Goal: Task Accomplishment & Management: Complete application form

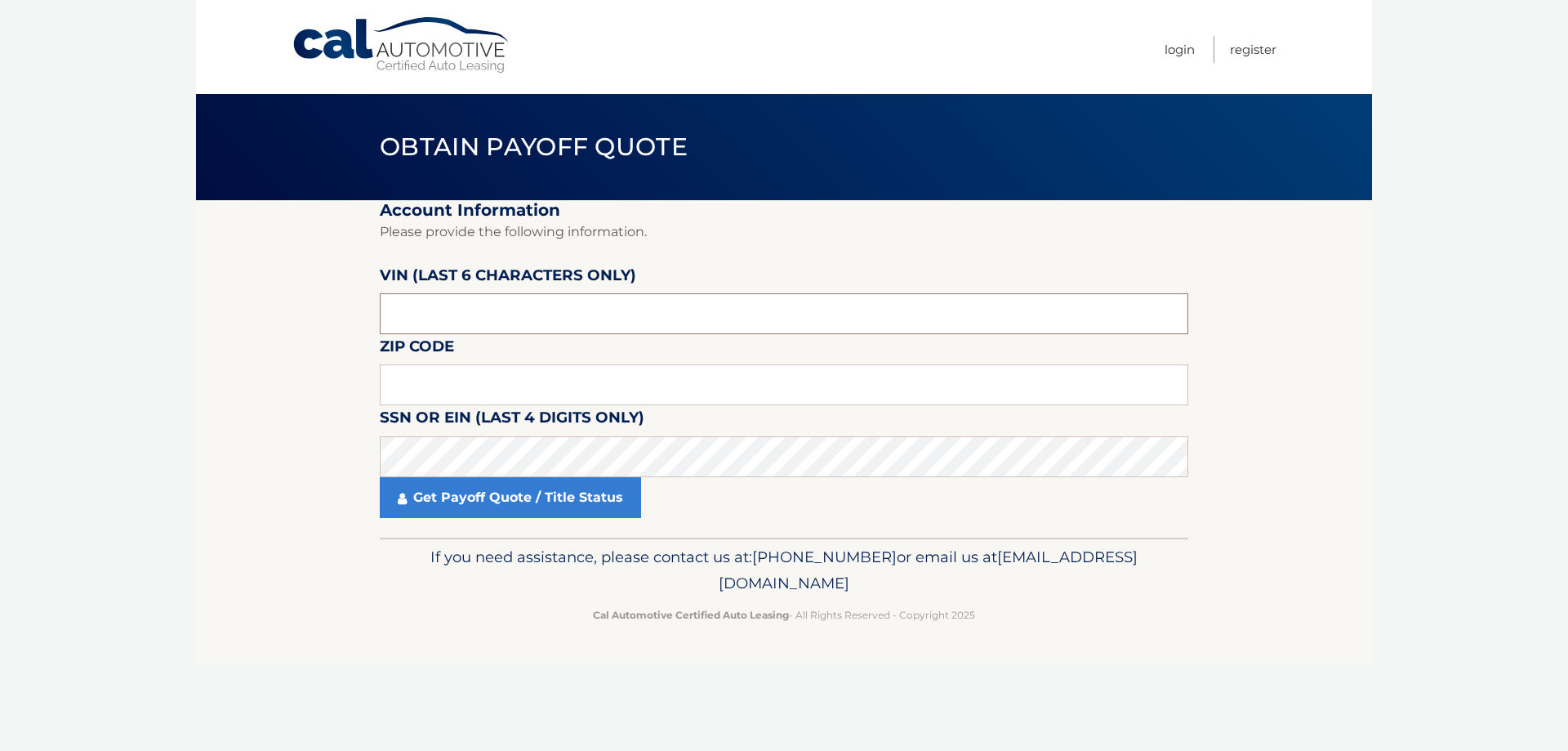
click at [539, 319] on input "text" at bounding box center [784, 314] width 809 height 41
click at [590, 311] on input "text" at bounding box center [784, 314] width 809 height 41
paste input "5J6RW2"
drag, startPoint x: 578, startPoint y: 304, endPoint x: 224, endPoint y: 314, distance: 354.1
click at [224, 314] on section "Account Information Please provide the following information. [PERSON_NAME] (la…" at bounding box center [784, 369] width 1176 height 338
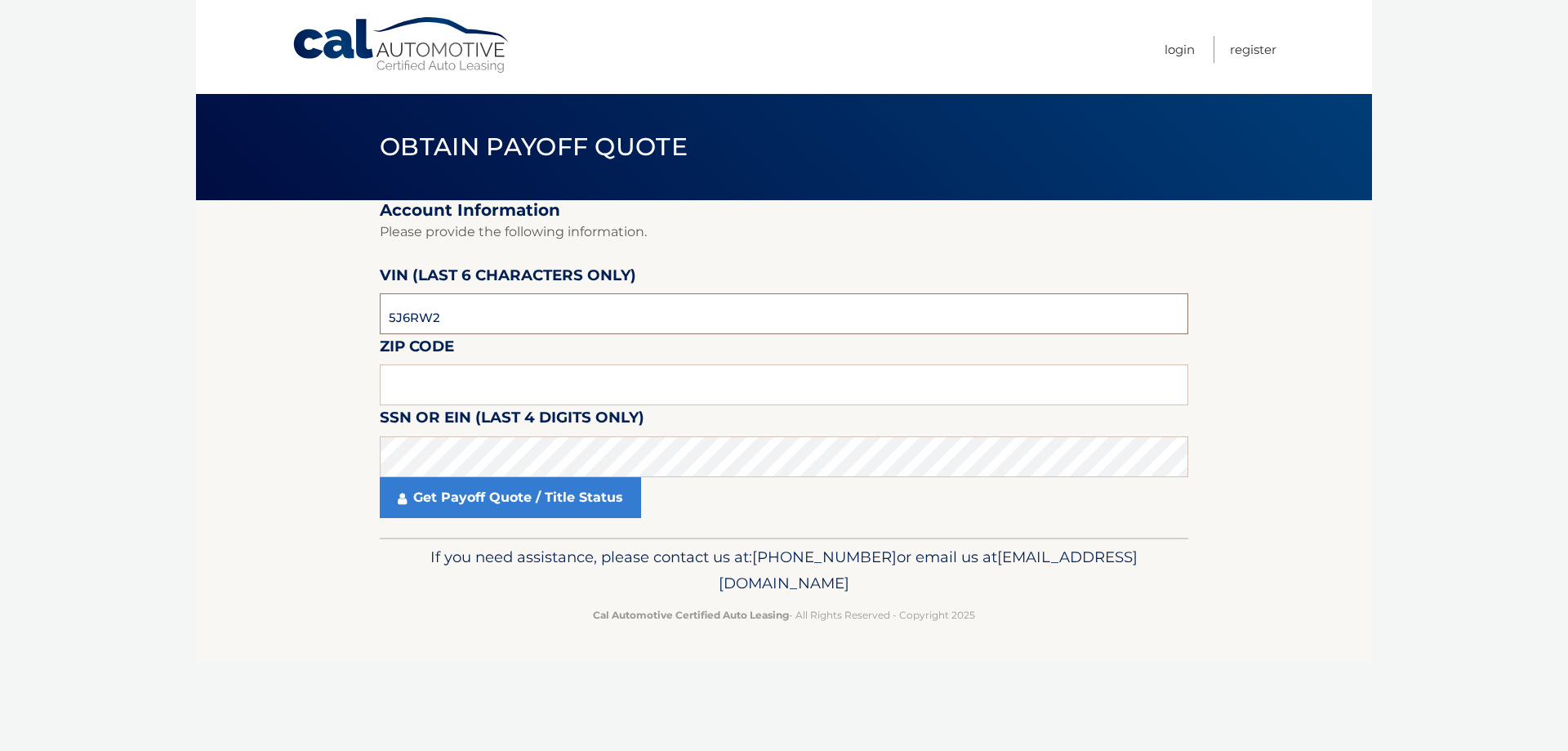
paste input "017128"
type input "017128"
click at [430, 384] on input "text" at bounding box center [784, 385] width 809 height 41
click at [633, 394] on input "text" at bounding box center [784, 385] width 809 height 41
paste input "11731"
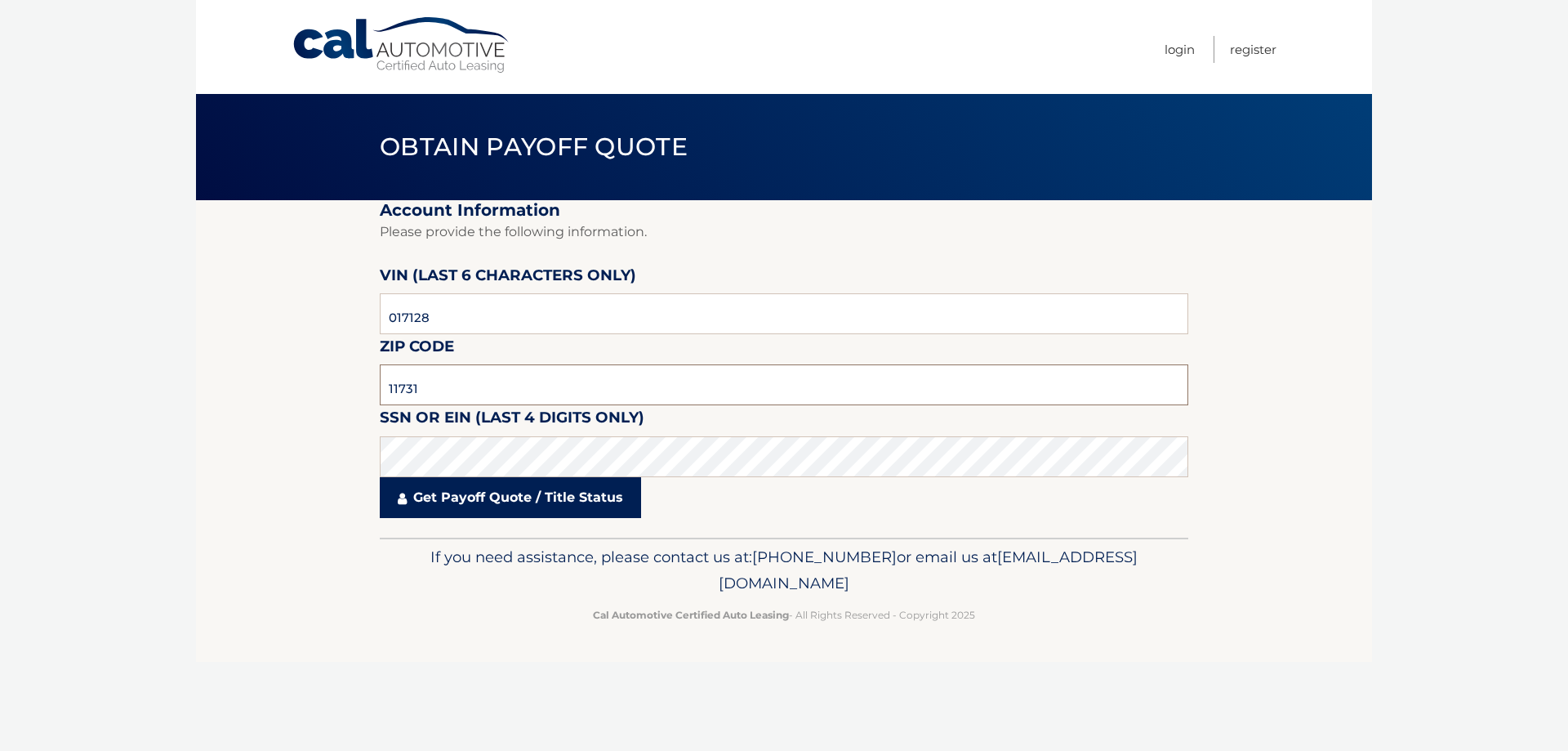
type input "11731"
click at [468, 499] on link "Get Payoff Quote / Title Status" at bounding box center [510, 498] width 262 height 41
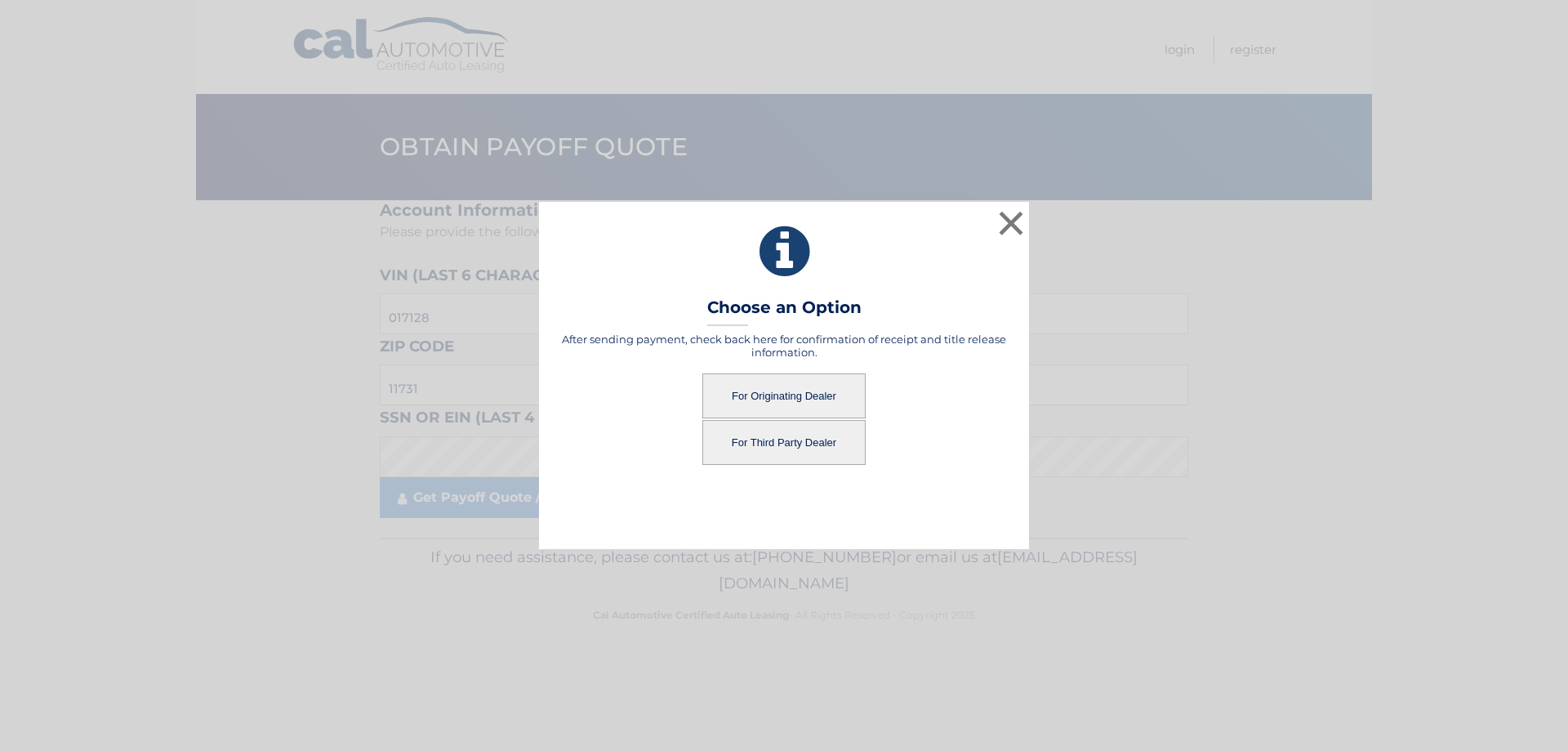
click at [796, 393] on button "For Originating Dealer" at bounding box center [784, 395] width 163 height 45
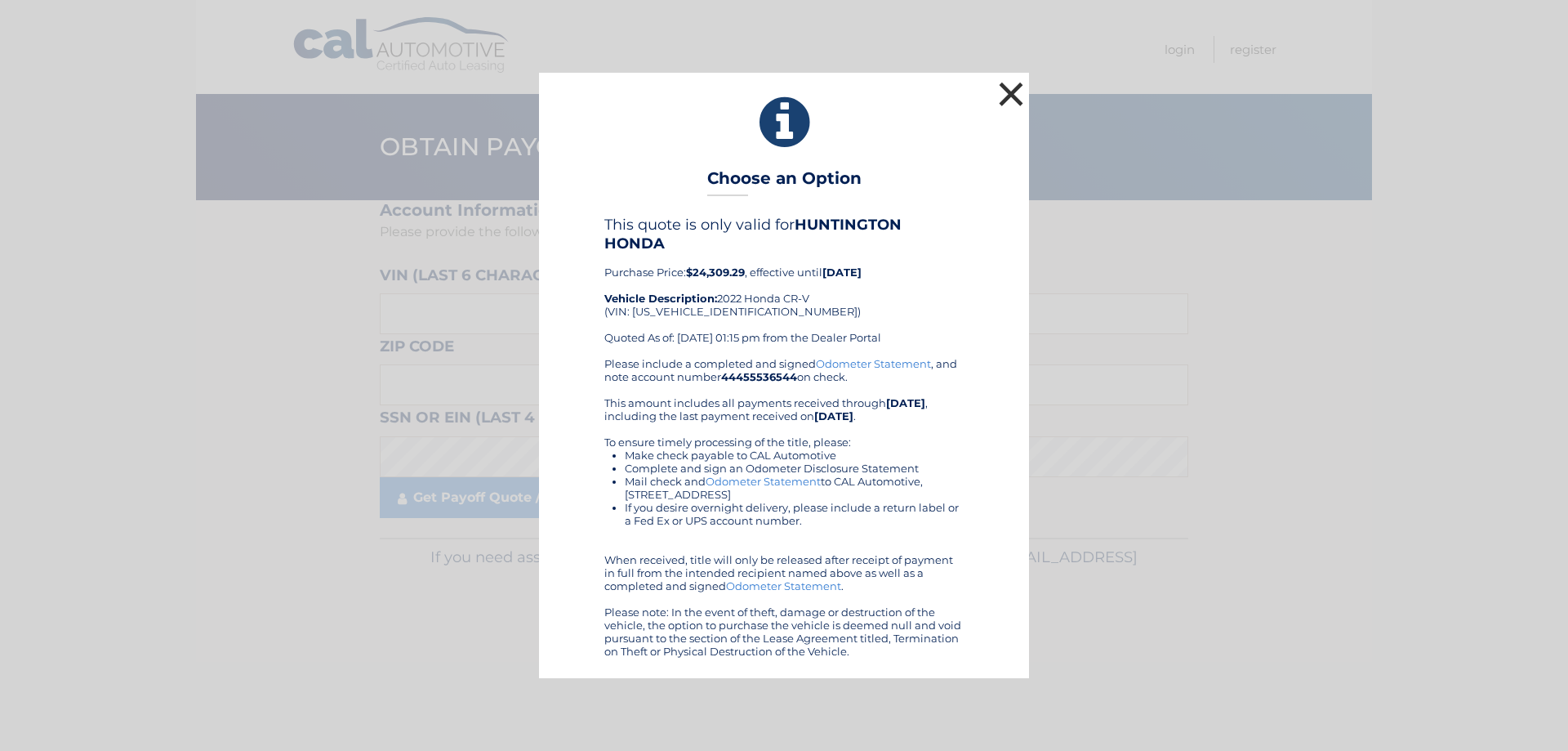
click at [1012, 97] on button "×" at bounding box center [1010, 94] width 32 height 32
